Goal: Information Seeking & Learning: Check status

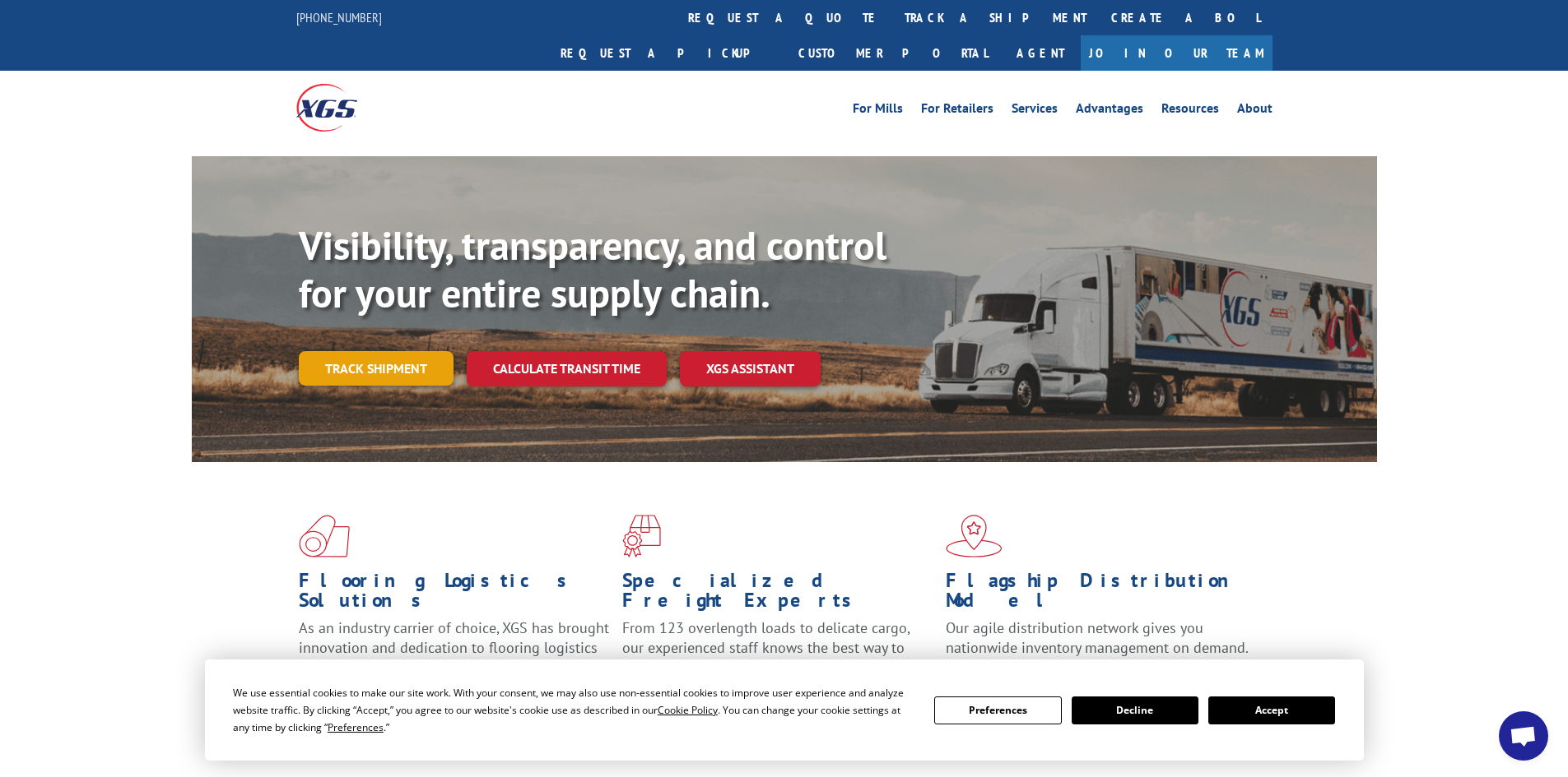
click at [368, 352] on link "Track shipment" at bounding box center [376, 369] width 155 height 35
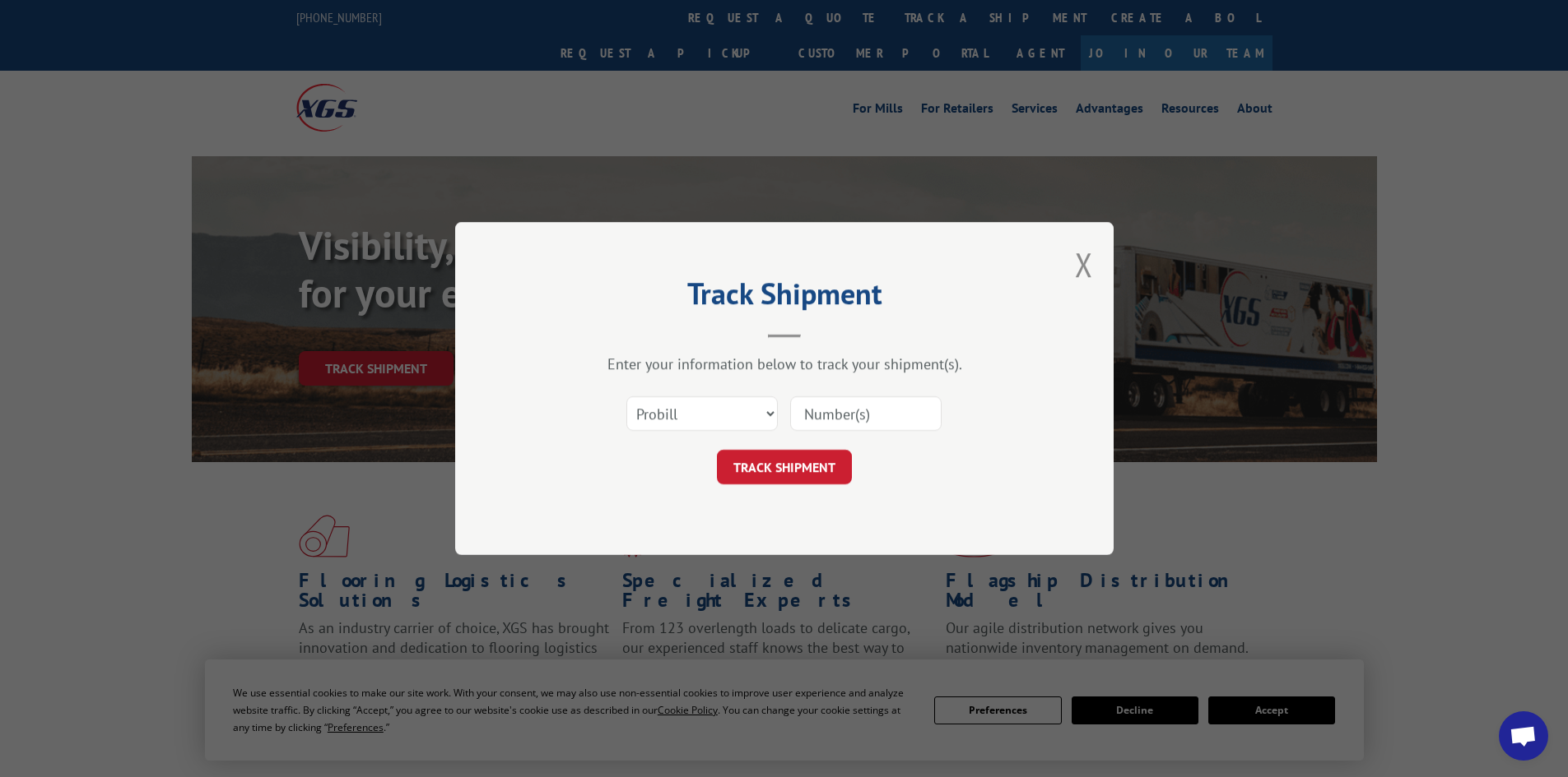
click at [882, 418] on input at bounding box center [866, 414] width 151 height 35
paste input "690793344"
type input "690793344"
click at [781, 460] on button "TRACK SHIPMENT" at bounding box center [784, 467] width 135 height 35
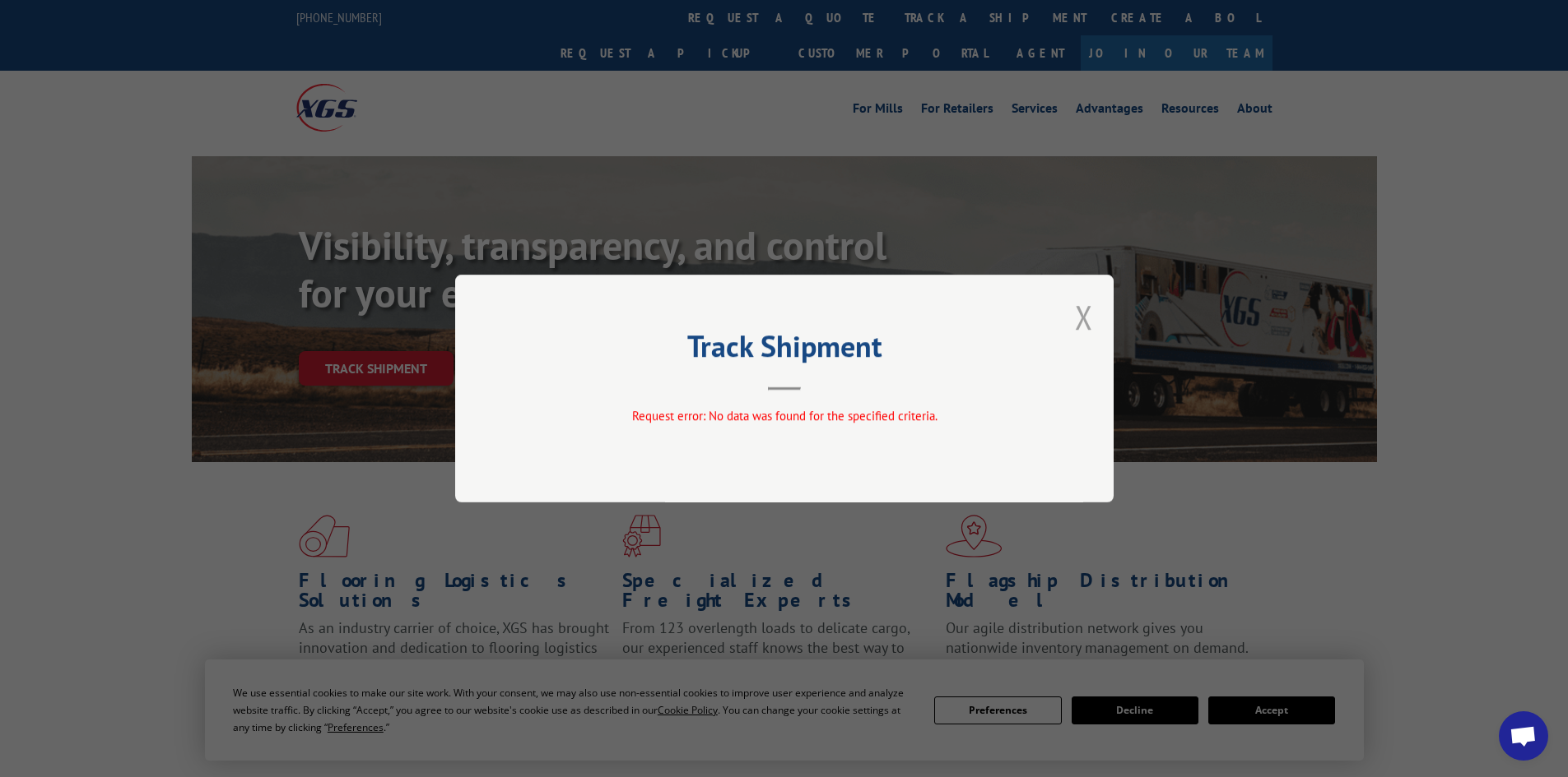
click at [1085, 318] on button "Close modal" at bounding box center [1084, 317] width 18 height 44
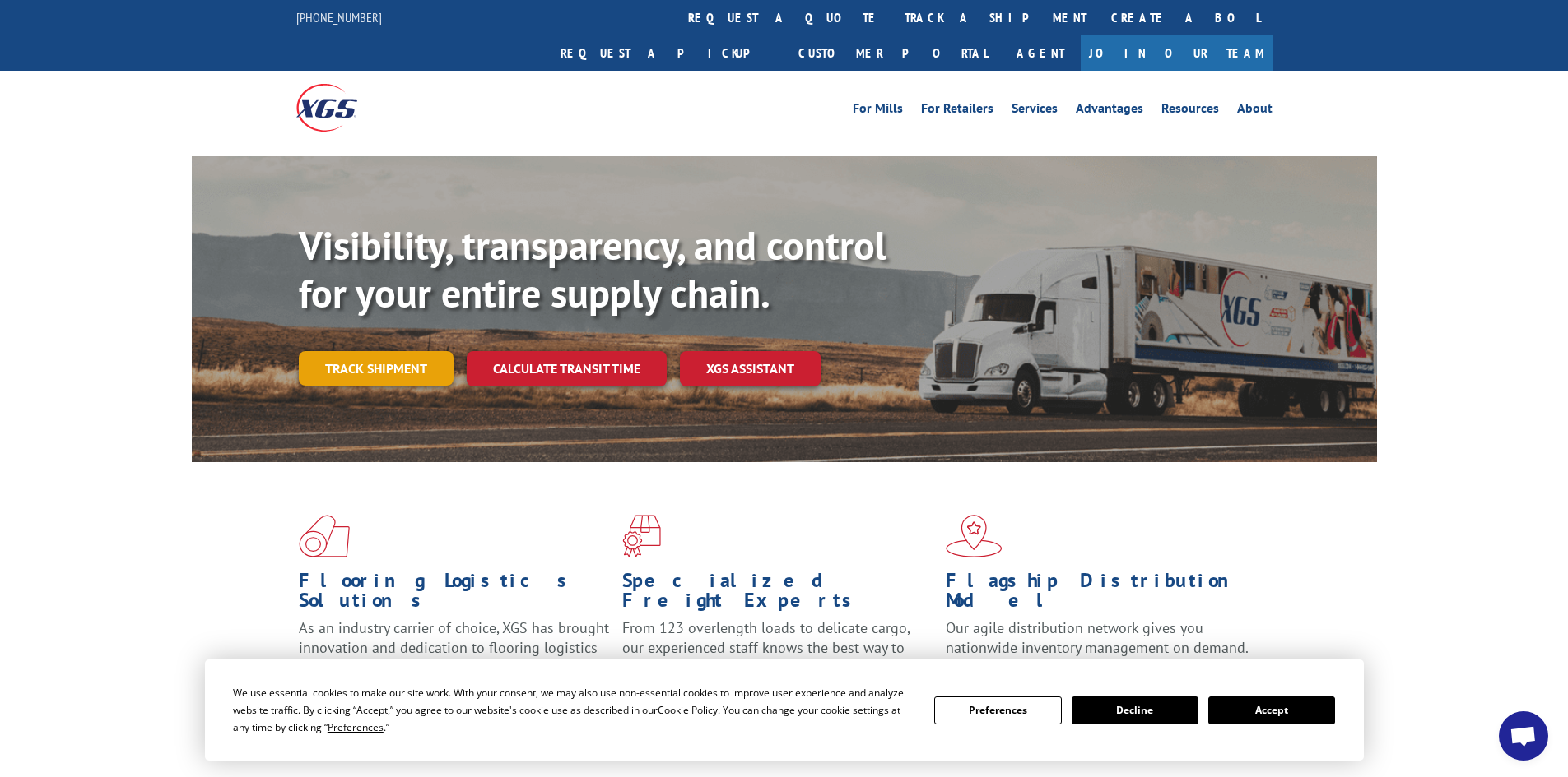
click at [378, 352] on link "Track shipment" at bounding box center [376, 369] width 155 height 35
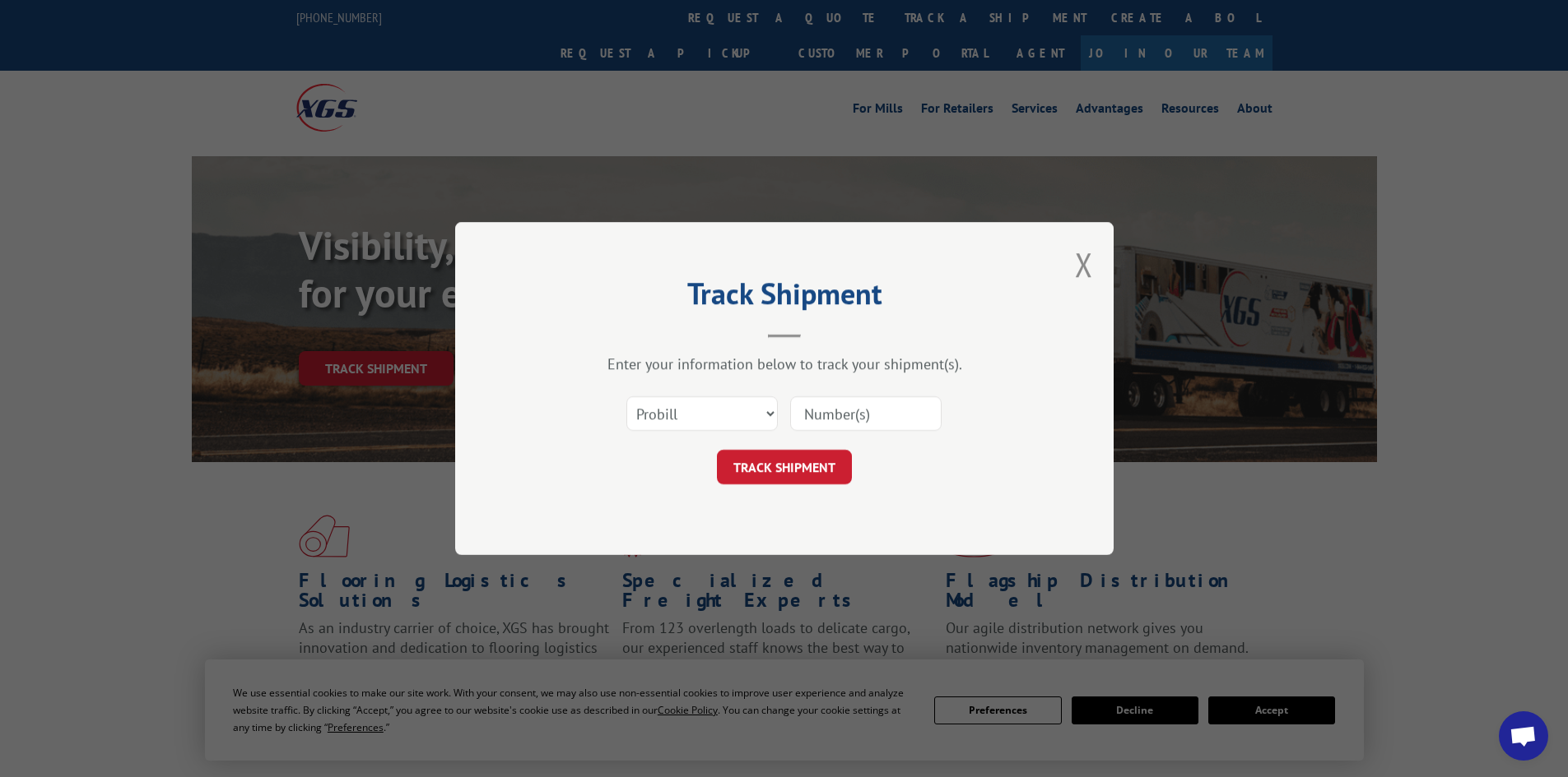
click at [890, 407] on input at bounding box center [866, 414] width 151 height 35
paste input "690793344"
type input "690793344"
